Goal: Check status: Check status

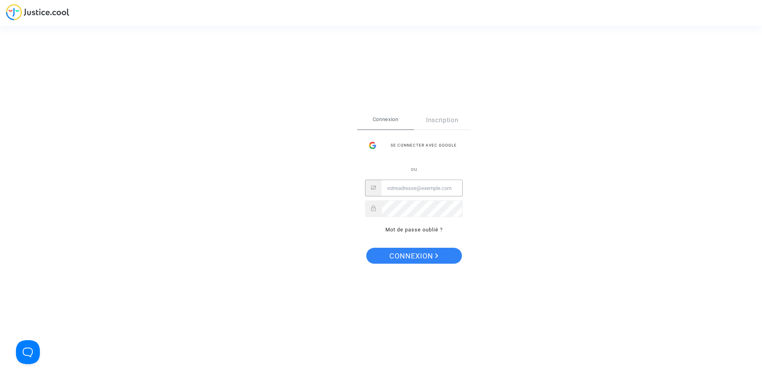
click at [422, 190] on input "Email" at bounding box center [422, 189] width 81 height 16
click at [421, 255] on span "Connexion" at bounding box center [414, 256] width 49 height 17
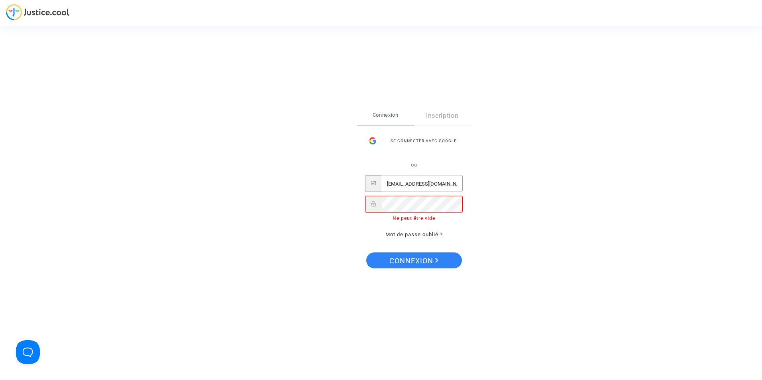
type input "[EMAIL_ADDRESS][DOMAIN_NAME]"
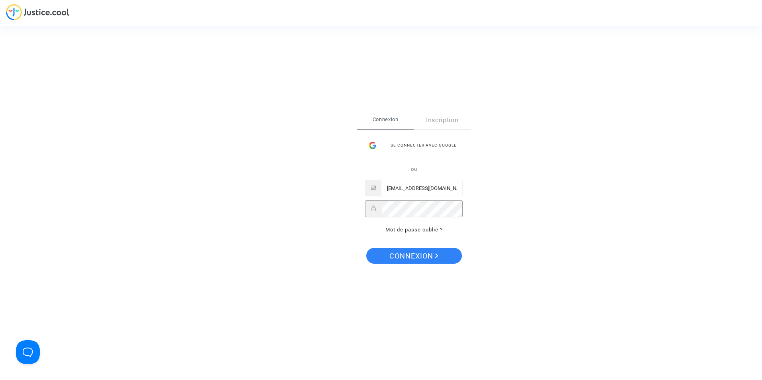
click at [366, 248] on button "Connexion" at bounding box center [414, 256] width 96 height 16
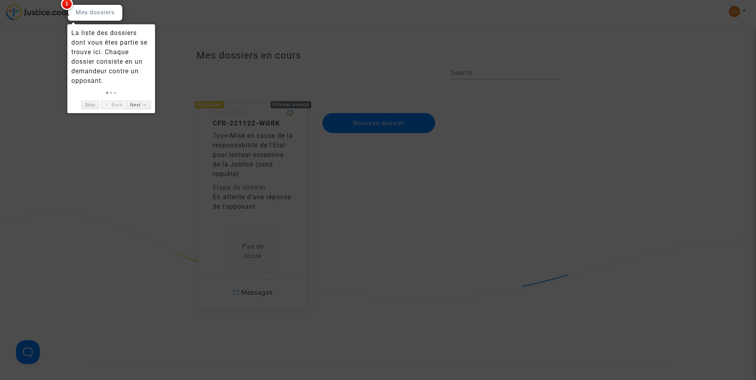
click at [114, 144] on div at bounding box center [378, 190] width 756 height 380
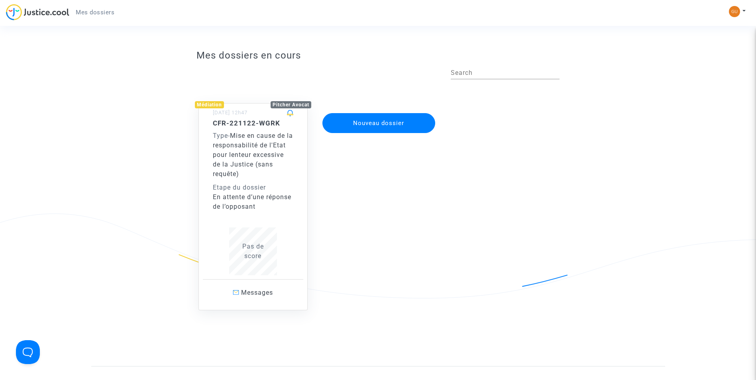
click at [164, 156] on app-disputes-list "Mes dossiers en cours Search Médiation Pitcher Avocat [DATE] 12h47 CFR-221122-W…" at bounding box center [378, 206] width 574 height 321
click at [436, 171] on div "Nouveau dossier" at bounding box center [378, 198] width 125 height 223
click at [253, 254] on span "Pas de score" at bounding box center [253, 251] width 22 height 17
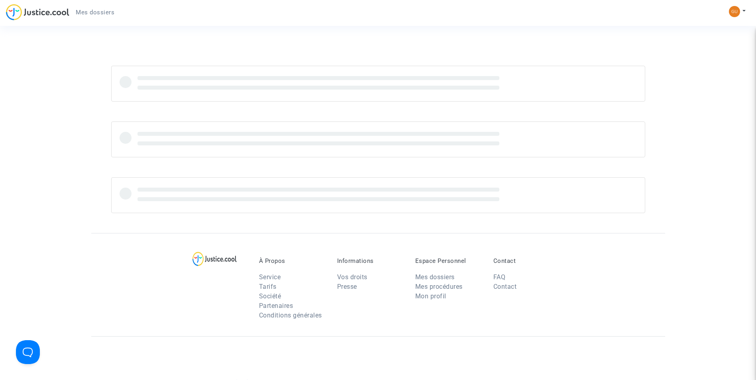
click at [43, 110] on div at bounding box center [378, 140] width 756 height 148
click at [442, 278] on link "Mes dossiers" at bounding box center [435, 278] width 39 height 8
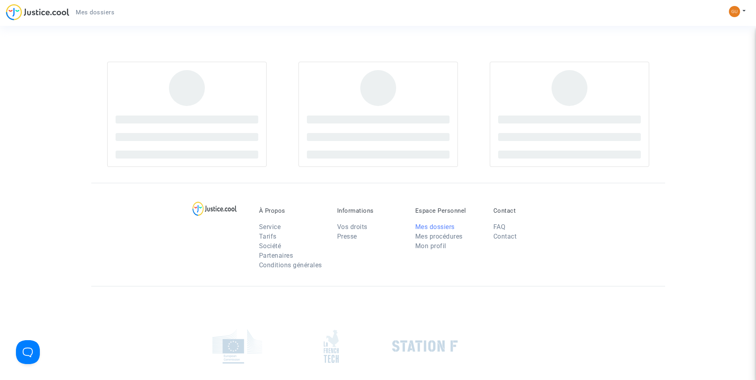
click at [437, 227] on link "Mes dossiers" at bounding box center [435, 227] width 39 height 8
click at [739, 15] on img at bounding box center [734, 11] width 11 height 11
click at [709, 32] on link "Mon profil" at bounding box center [714, 28] width 63 height 13
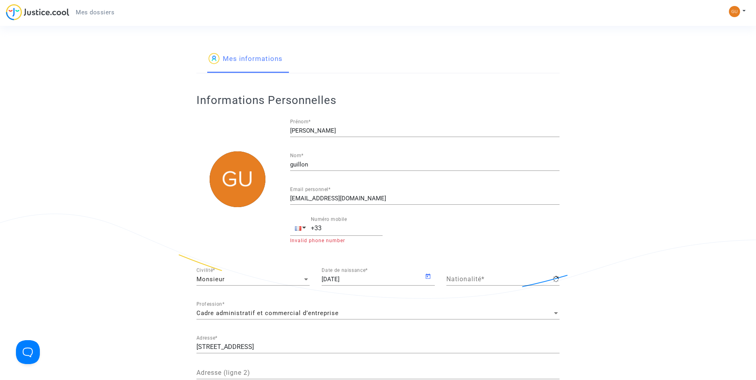
type input "française"
click at [737, 11] on img at bounding box center [734, 11] width 11 height 11
drag, startPoint x: 665, startPoint y: 118, endPoint x: 659, endPoint y: 121, distance: 6.8
click at [665, 118] on app-profile "Mes informations Informations Personnelles jean-marie Prénom * guillon Nom * gu…" at bounding box center [378, 265] width 574 height 438
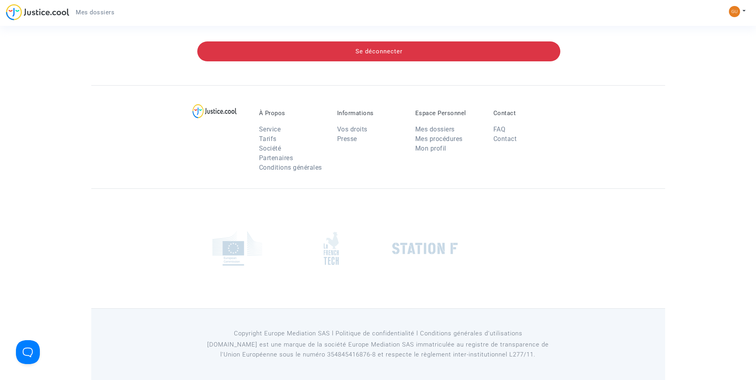
scroll to position [400, 0]
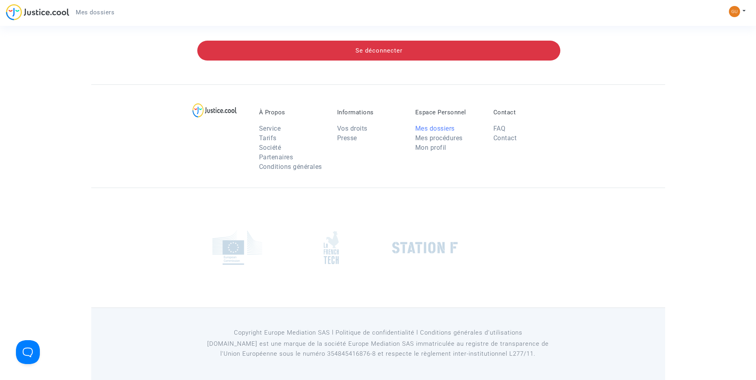
click at [428, 130] on link "Mes dossiers" at bounding box center [435, 129] width 39 height 8
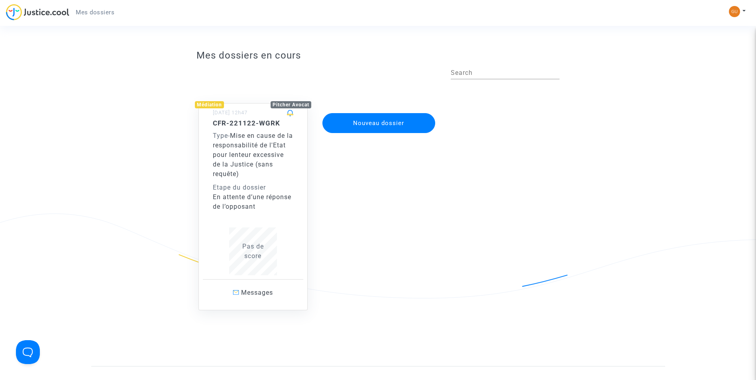
click at [252, 258] on span "Pas de score" at bounding box center [253, 251] width 22 height 17
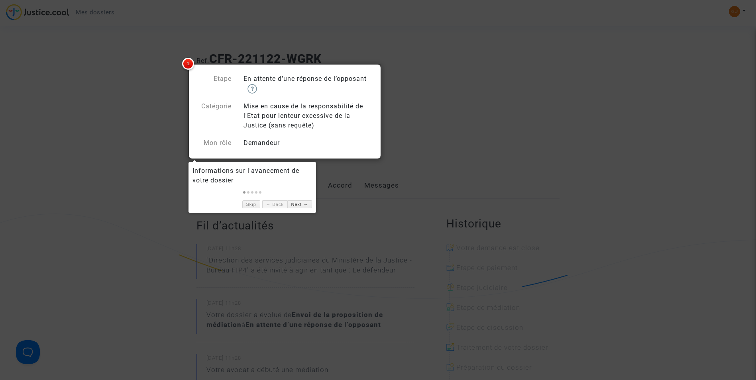
click at [190, 69] on span "1" at bounding box center [188, 64] width 12 height 12
click at [189, 64] on span "1" at bounding box center [188, 64] width 12 height 12
click at [297, 205] on link "Next →" at bounding box center [300, 205] width 25 height 8
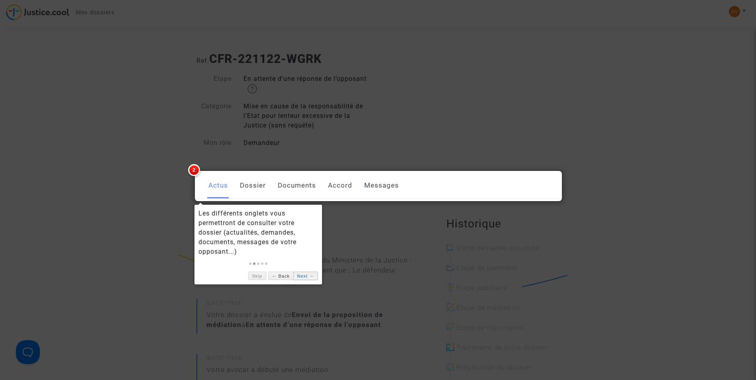
click at [314, 277] on link "Next →" at bounding box center [305, 276] width 25 height 8
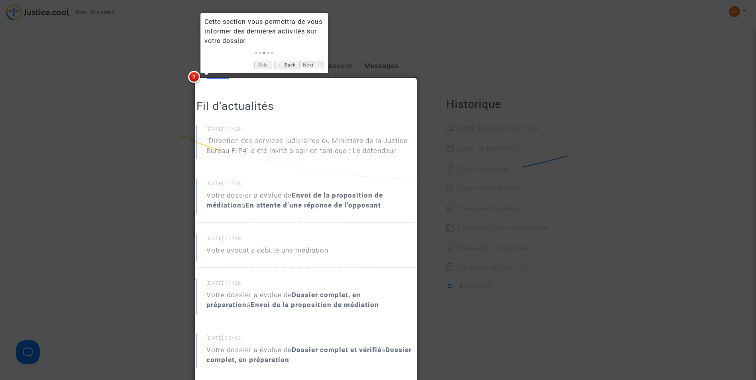
scroll to position [359, 0]
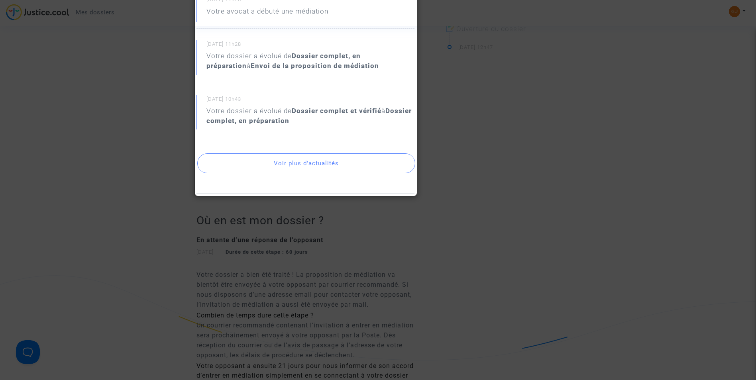
click at [286, 162] on button "Voir plus d'actualités" at bounding box center [306, 164] width 218 height 20
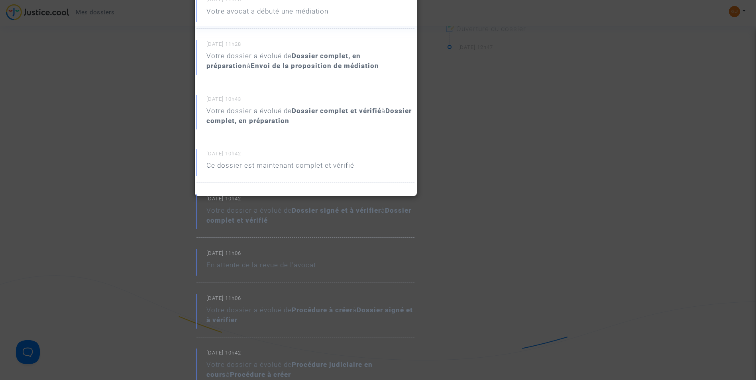
click at [270, 208] on div "Votre dossier a évolué de Dossier signé et à vérifier à Dossier complet et véri…" at bounding box center [311, 216] width 208 height 20
click at [245, 216] on b "Dossier complet et vérifié" at bounding box center [309, 216] width 205 height 18
click at [260, 165] on p "Ce dossier est maintenant complet et vérifié" at bounding box center [281, 168] width 148 height 14
click at [152, 138] on div at bounding box center [378, 190] width 756 height 380
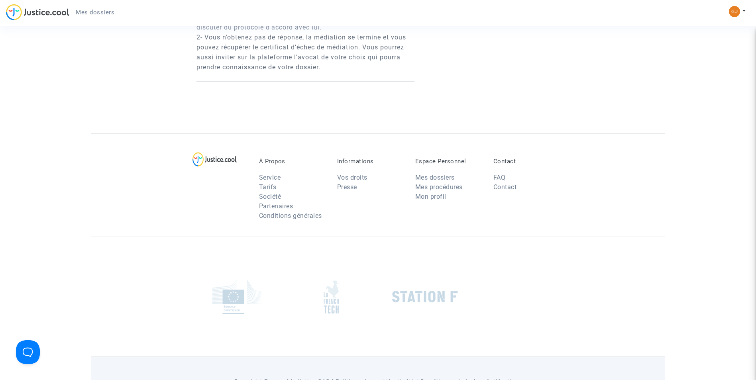
scroll to position [1071, 0]
